Goal: Information Seeking & Learning: Check status

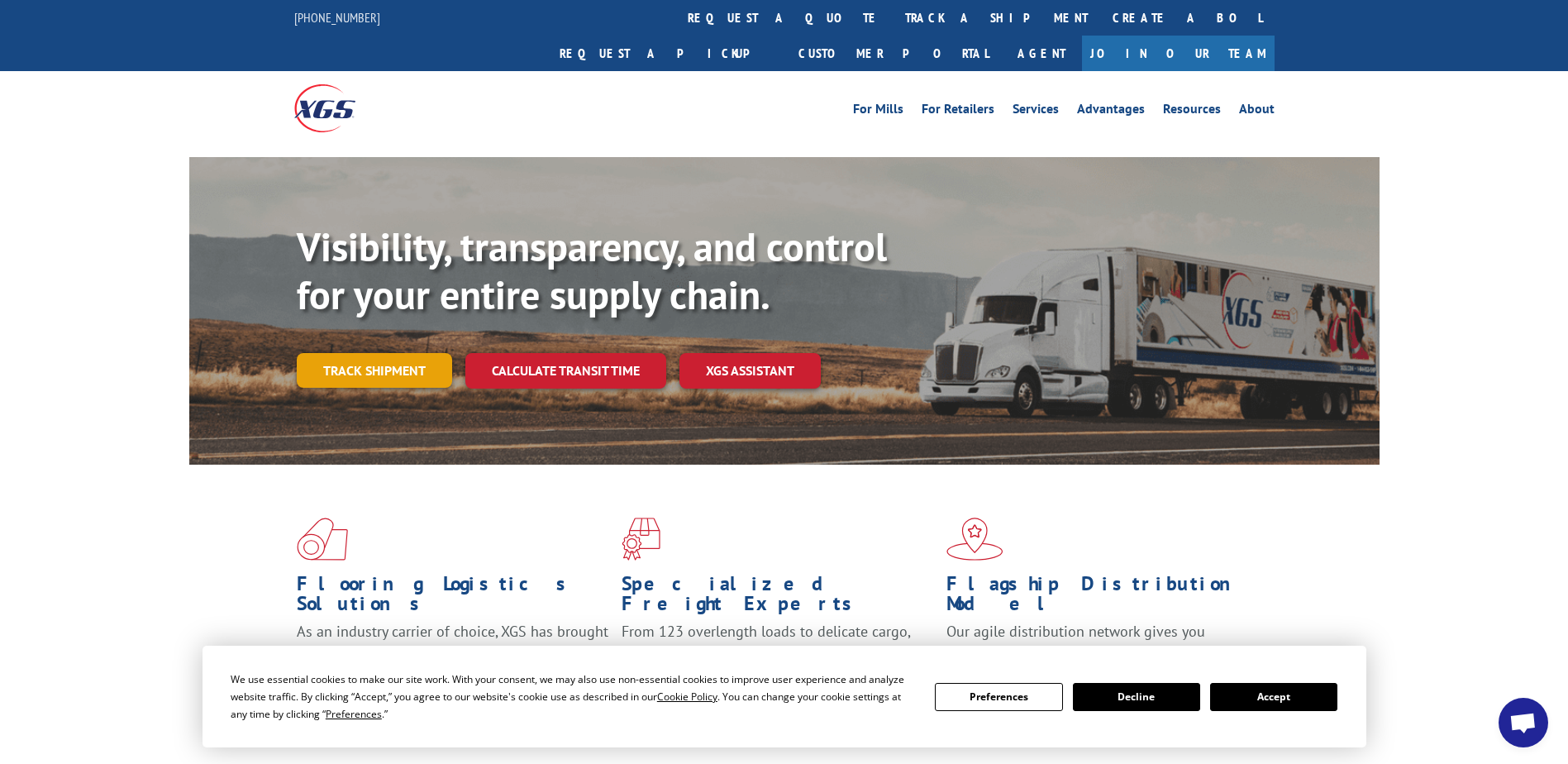
click at [370, 353] on link "Track shipment" at bounding box center [374, 370] width 156 height 35
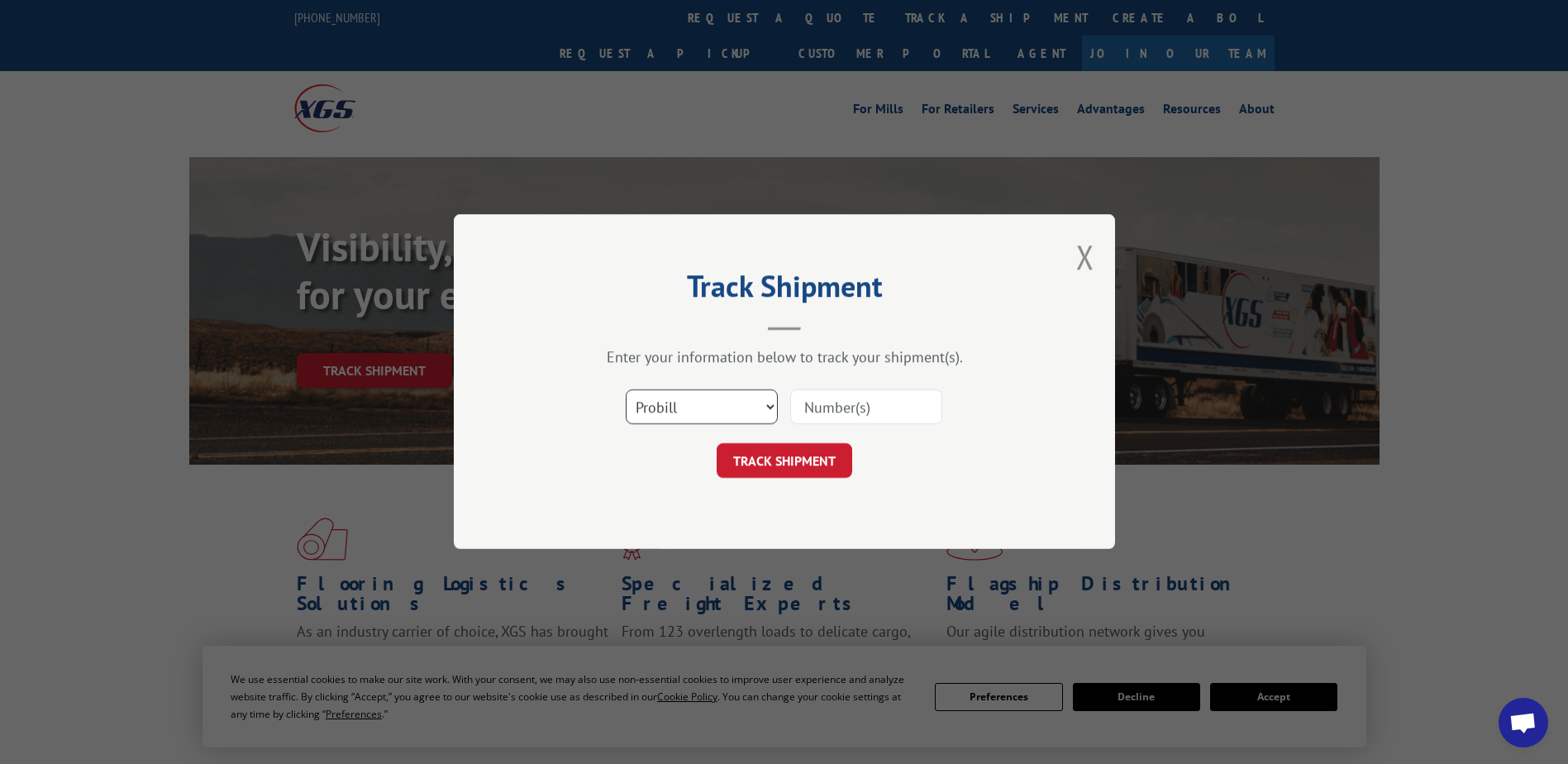
click at [769, 406] on select "Select category... Probill BOL PO" at bounding box center [702, 407] width 152 height 35
select select "bol"
click at [626, 390] on select "Select category... Probill BOL PO" at bounding box center [702, 407] width 152 height 35
click at [845, 412] on input at bounding box center [866, 407] width 152 height 35
click at [830, 397] on input at bounding box center [866, 407] width 152 height 35
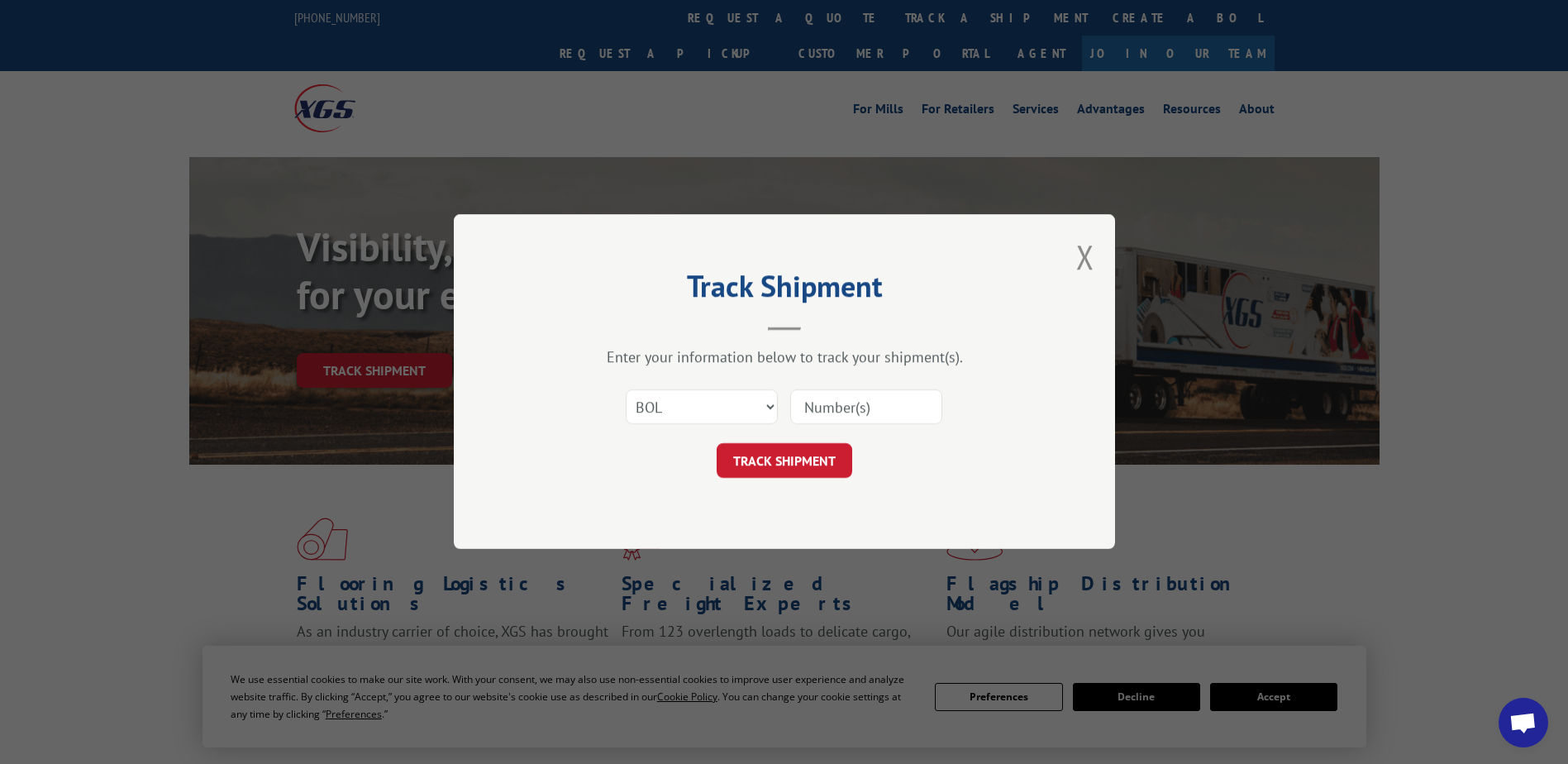
paste input "6100047019"
type input "6100047019"
click at [801, 455] on button "TRACK SHIPMENT" at bounding box center [784, 461] width 135 height 35
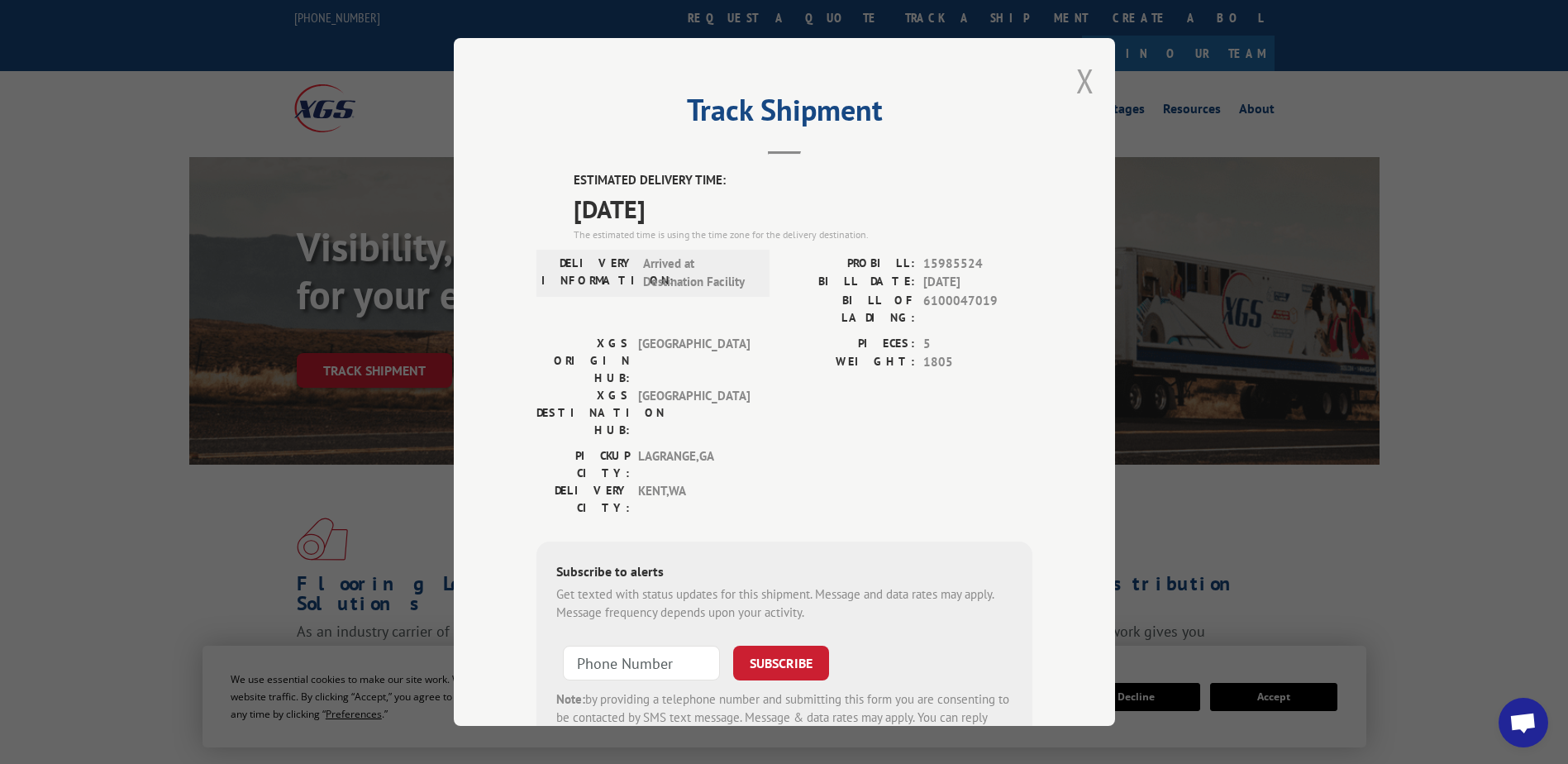
click at [1081, 74] on button "Close modal" at bounding box center [1085, 81] width 19 height 44
